Goal: Find specific page/section: Find specific page/section

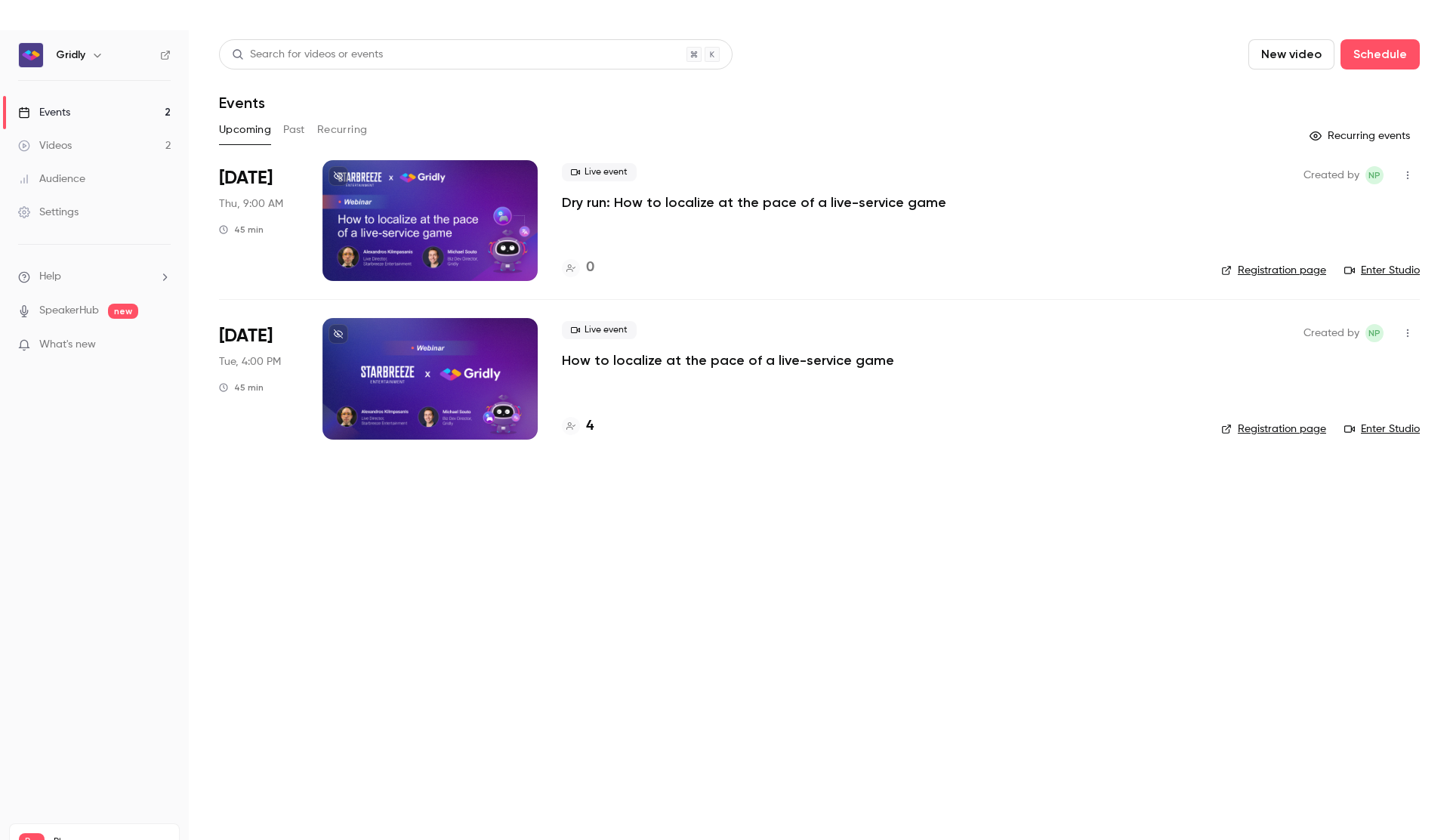
click at [794, 367] on p "How to localize at the pace of a live-service game" at bounding box center [728, 360] width 332 height 18
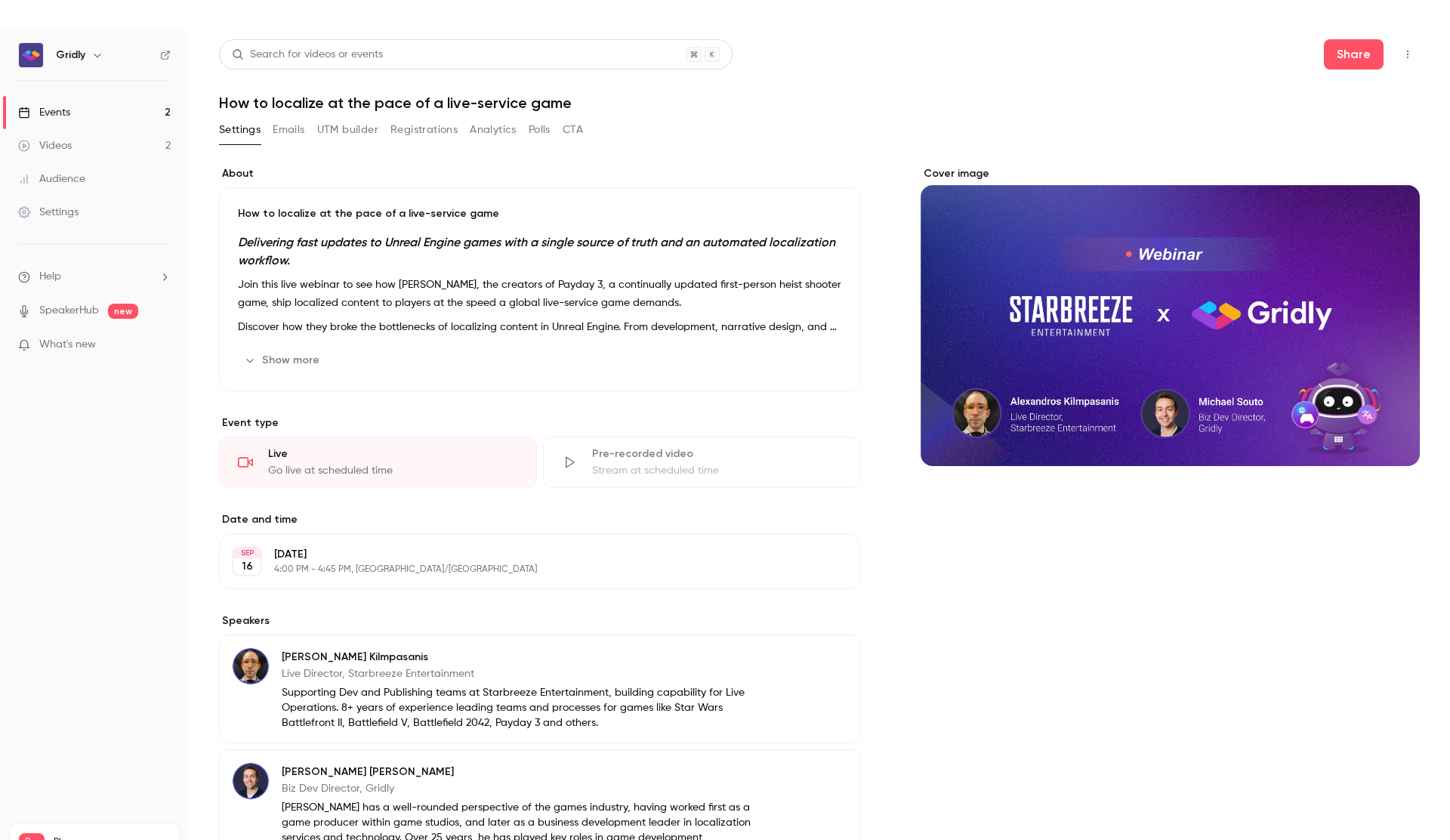
click at [421, 128] on button "Registrations" at bounding box center [424, 129] width 67 height 24
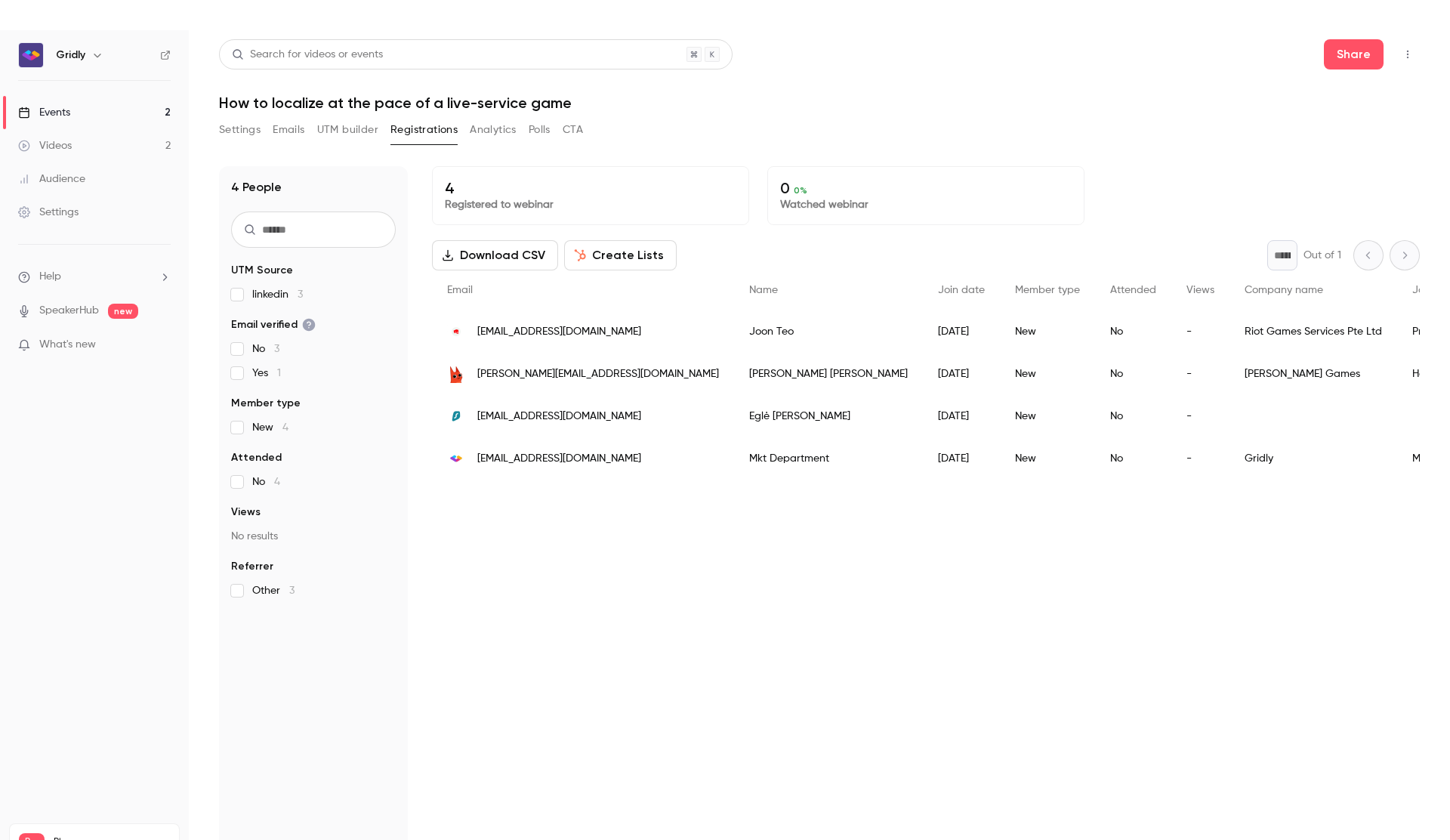
click at [353, 129] on button "UTM builder" at bounding box center [348, 129] width 62 height 24
